Goal: Information Seeking & Learning: Learn about a topic

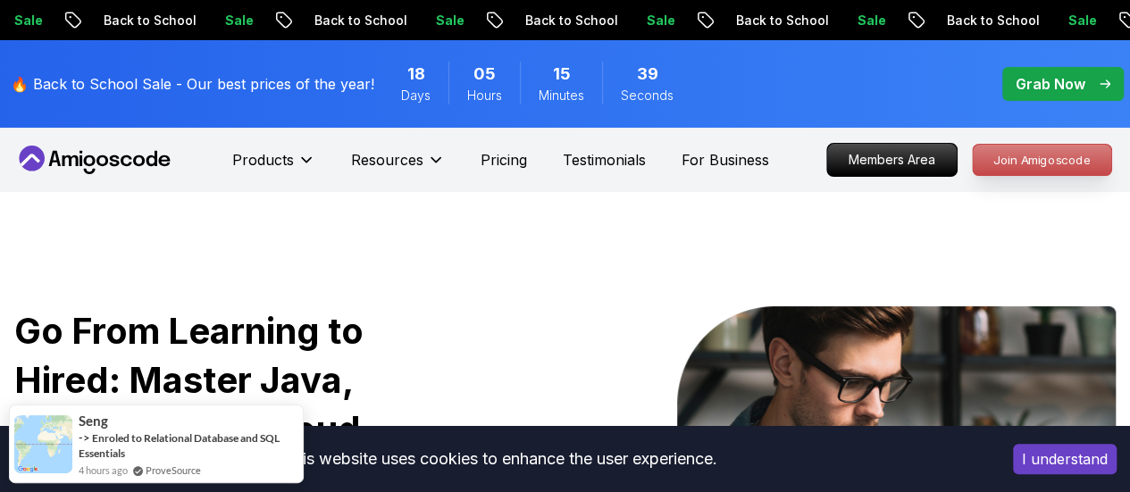
click at [1052, 162] on p "Join Amigoscode" at bounding box center [1042, 160] width 138 height 30
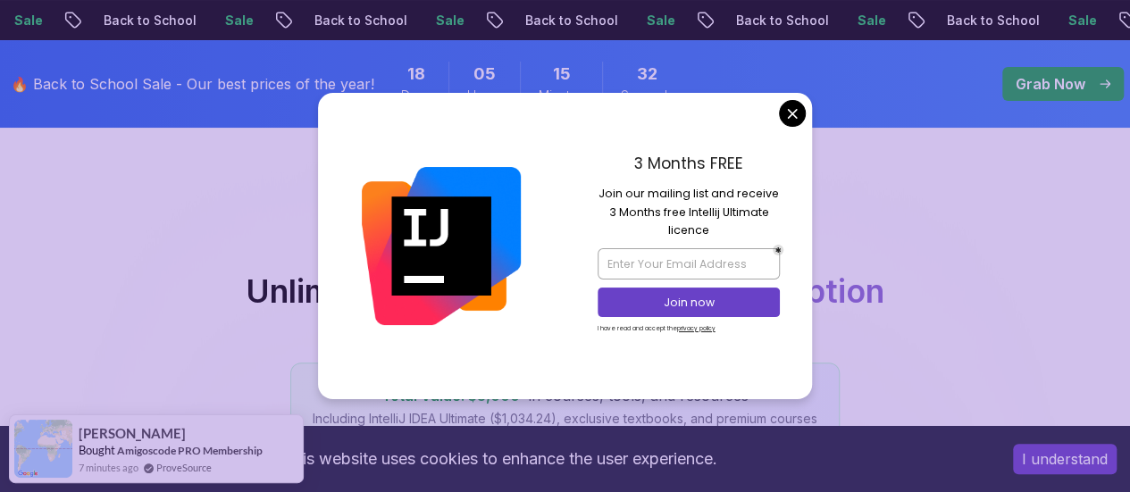
scroll to position [71, 0]
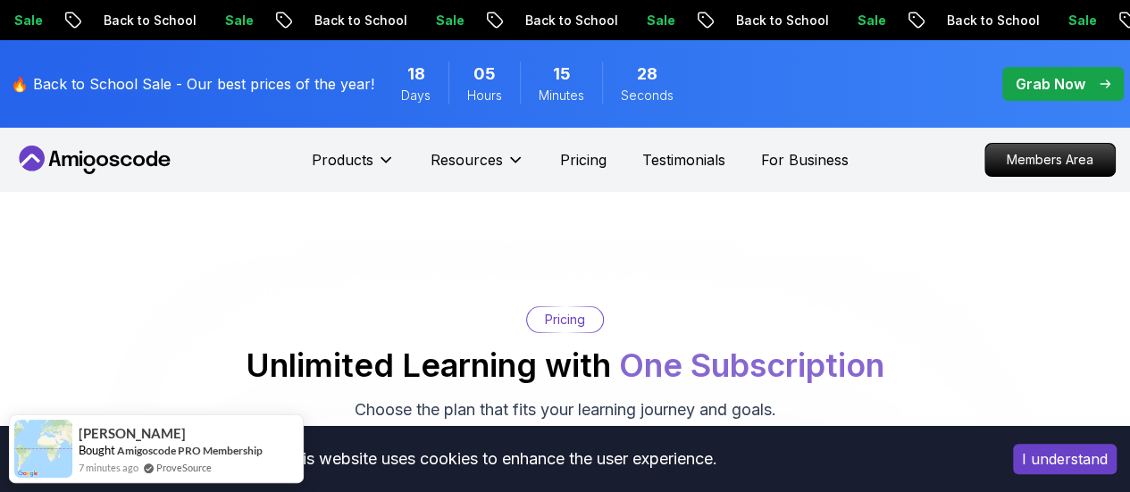
scroll to position [5, 0]
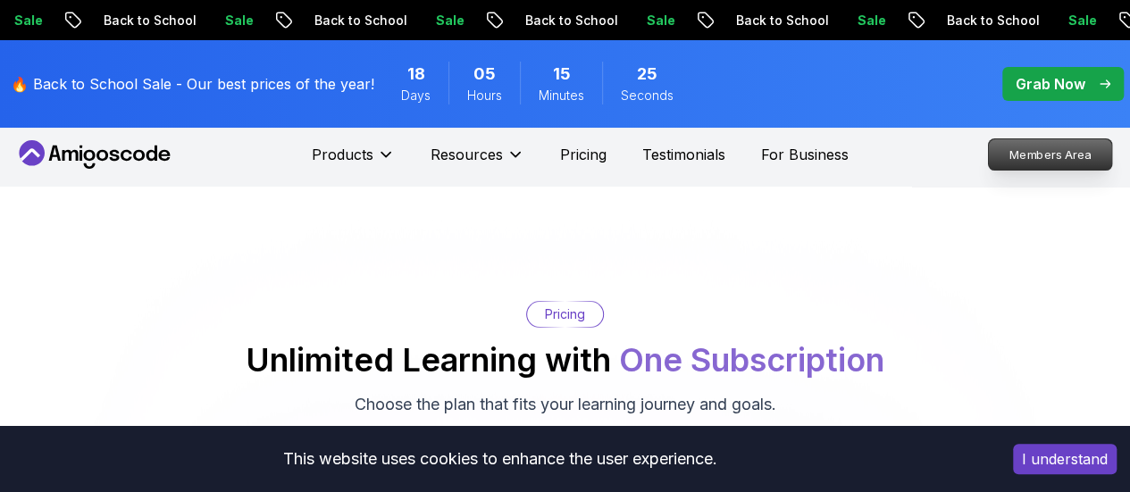
click at [1022, 146] on p "Members Area" at bounding box center [1050, 154] width 123 height 30
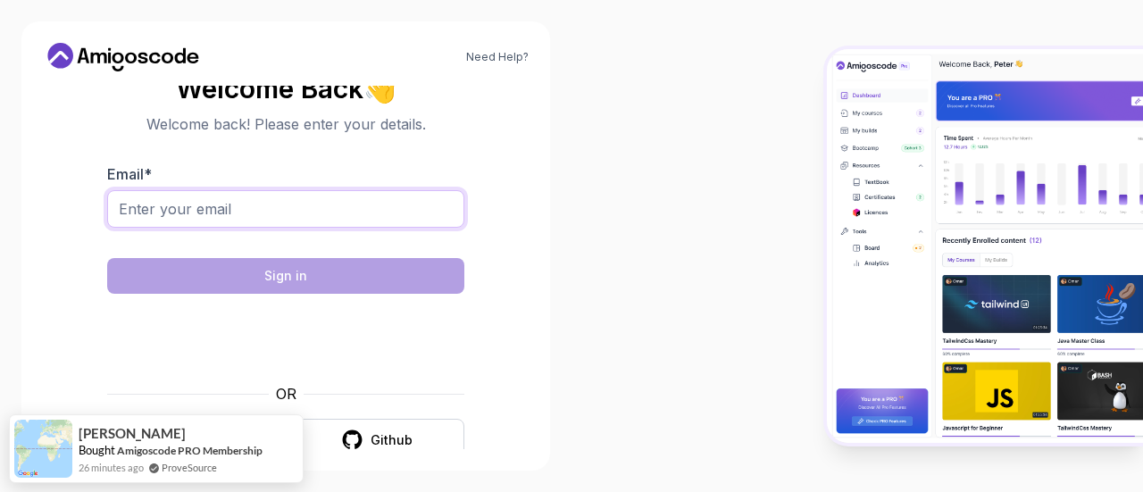
click at [255, 212] on input "Email *" at bounding box center [285, 209] width 357 height 38
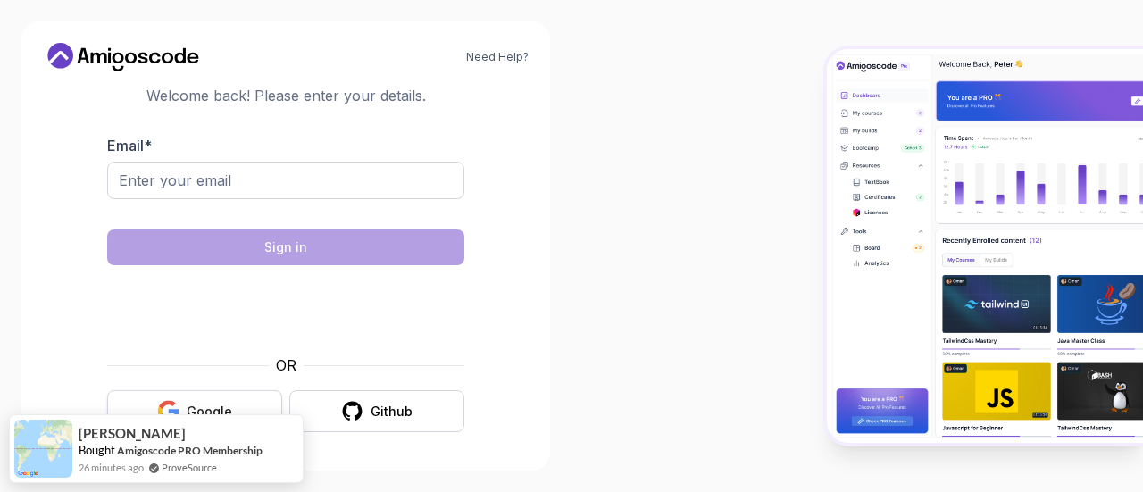
click at [194, 397] on button "Google" at bounding box center [194, 411] width 175 height 42
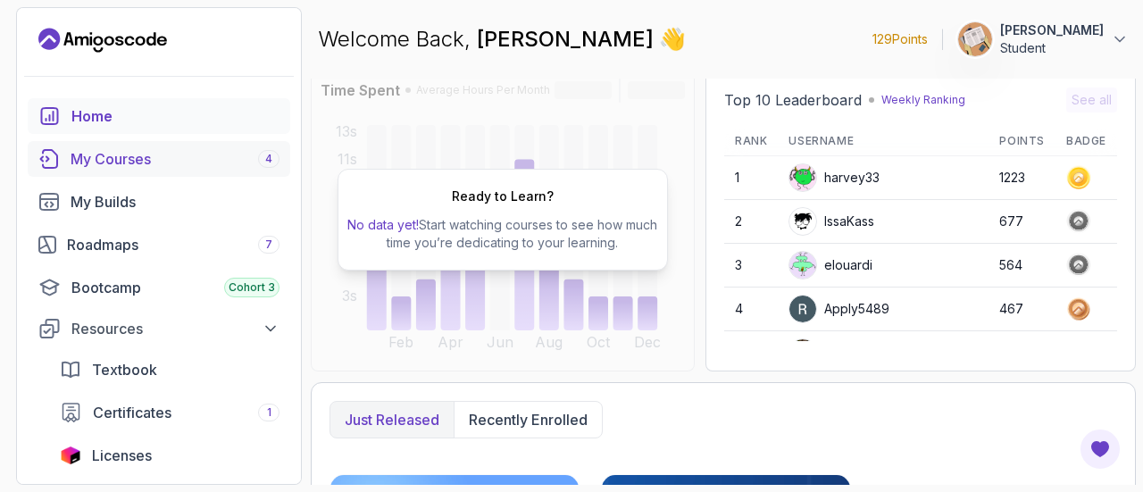
click at [102, 157] on div "My Courses 4" at bounding box center [175, 158] width 209 height 21
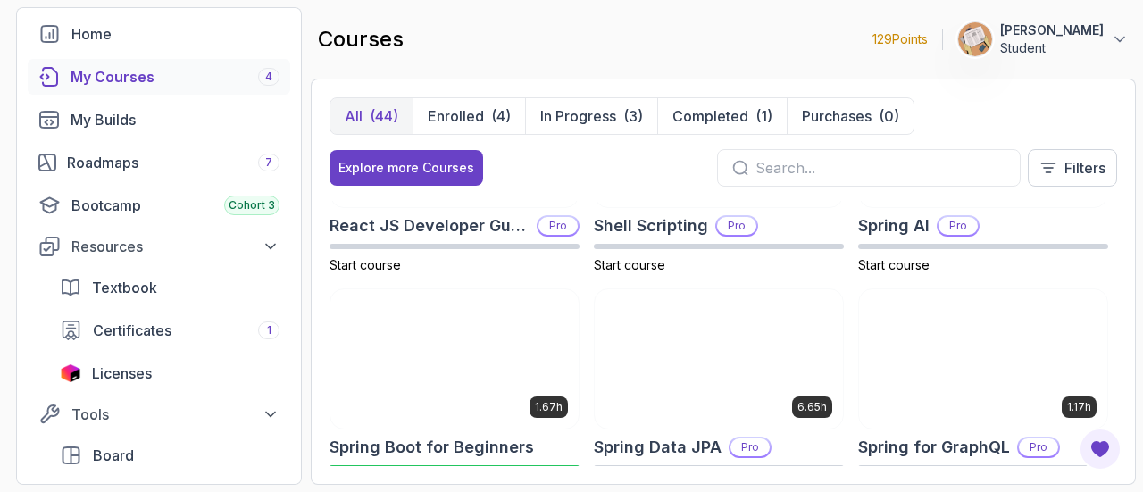
scroll to position [2574, 0]
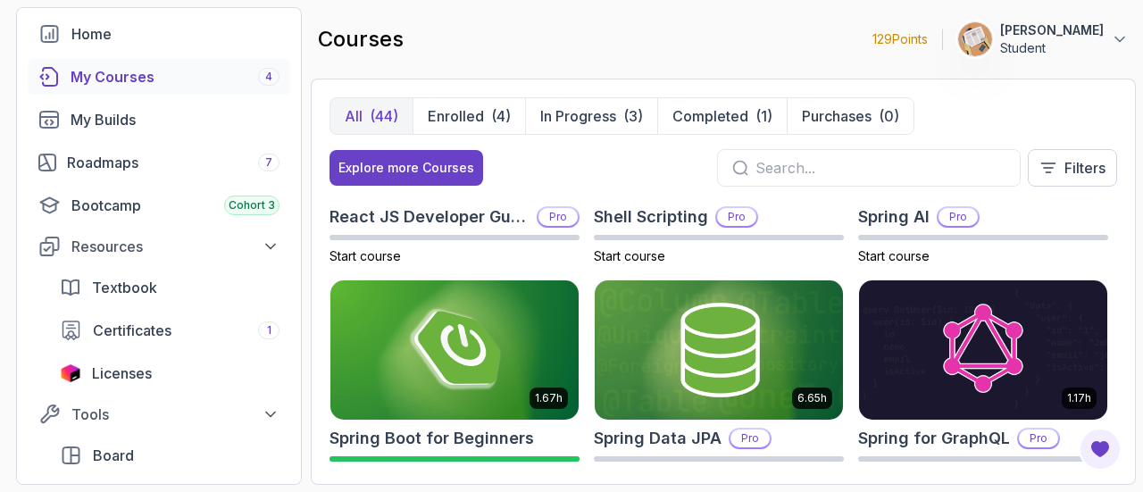
click at [781, 172] on input "text" at bounding box center [881, 167] width 250 height 21
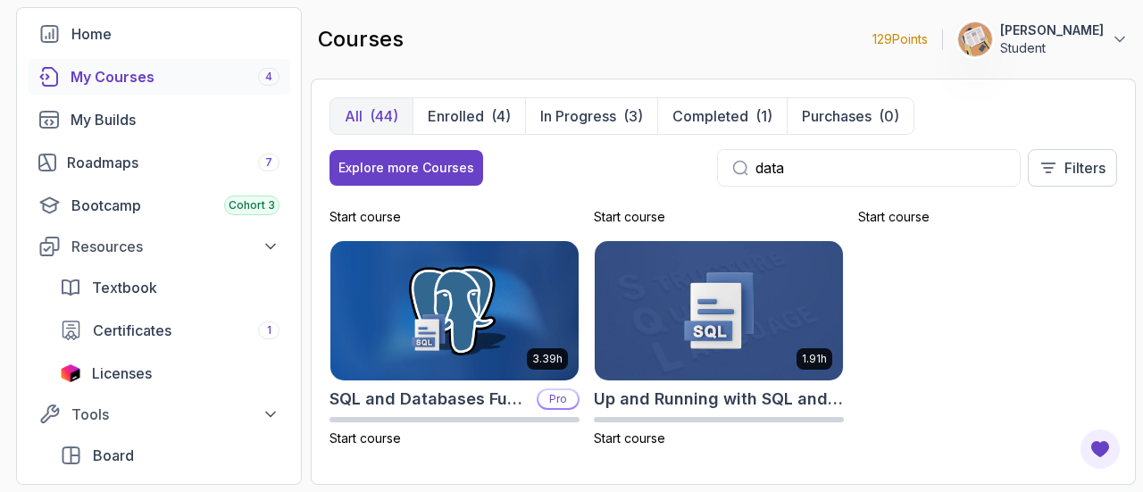
scroll to position [182, 0]
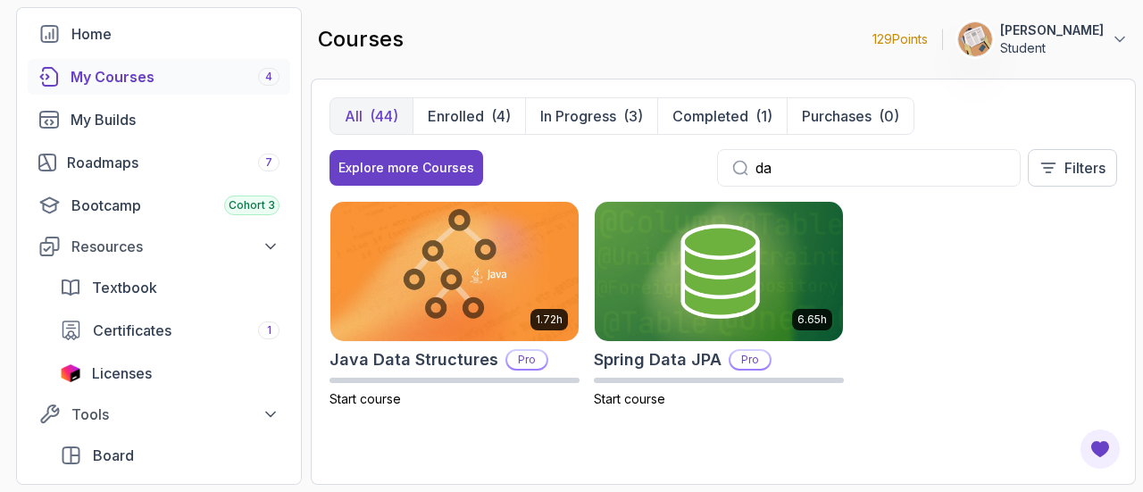
type input "d"
